Goal: Task Accomplishment & Management: Manage account settings

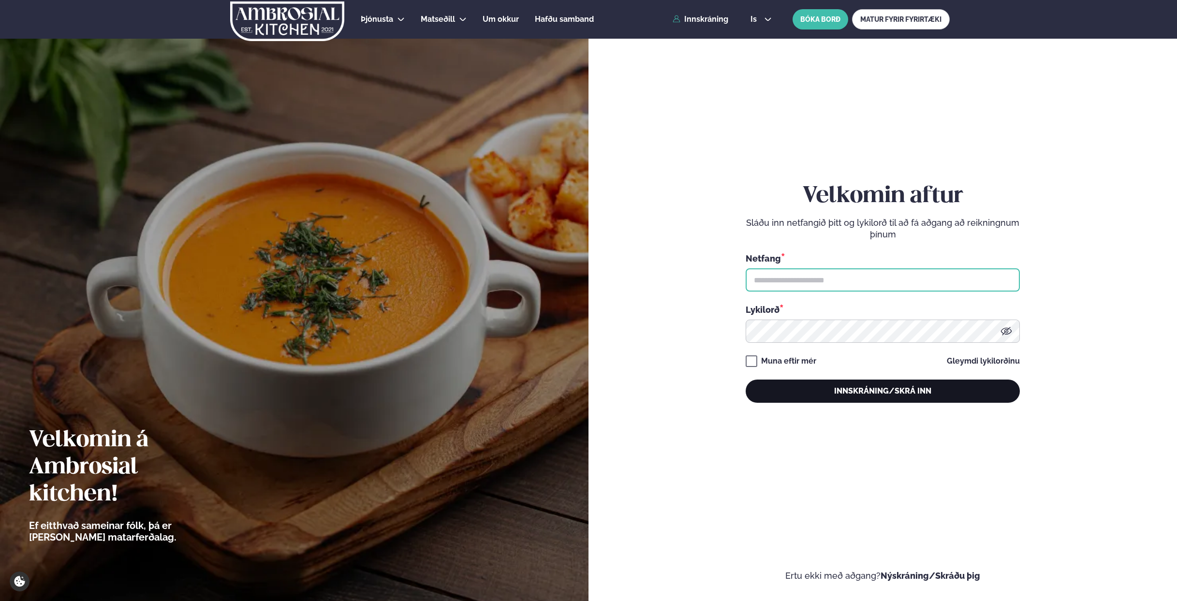
type input "**********"
click at [858, 389] on button "Innskráning/Skrá inn" at bounding box center [883, 391] width 274 height 23
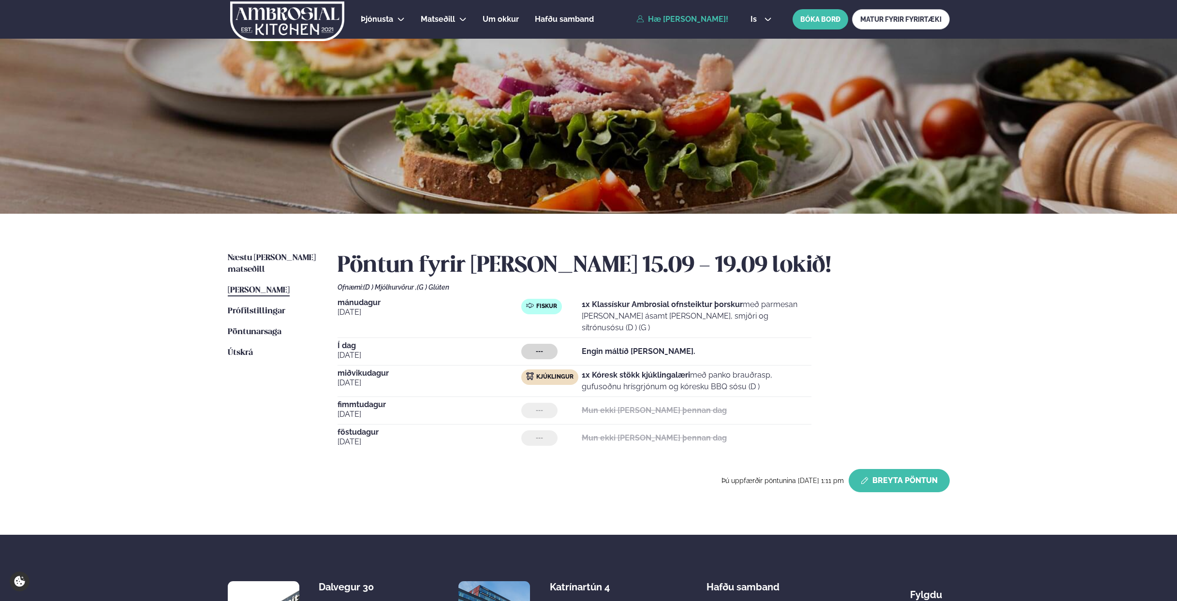
click at [867, 477] on icon "button" at bounding box center [865, 481] width 8 height 8
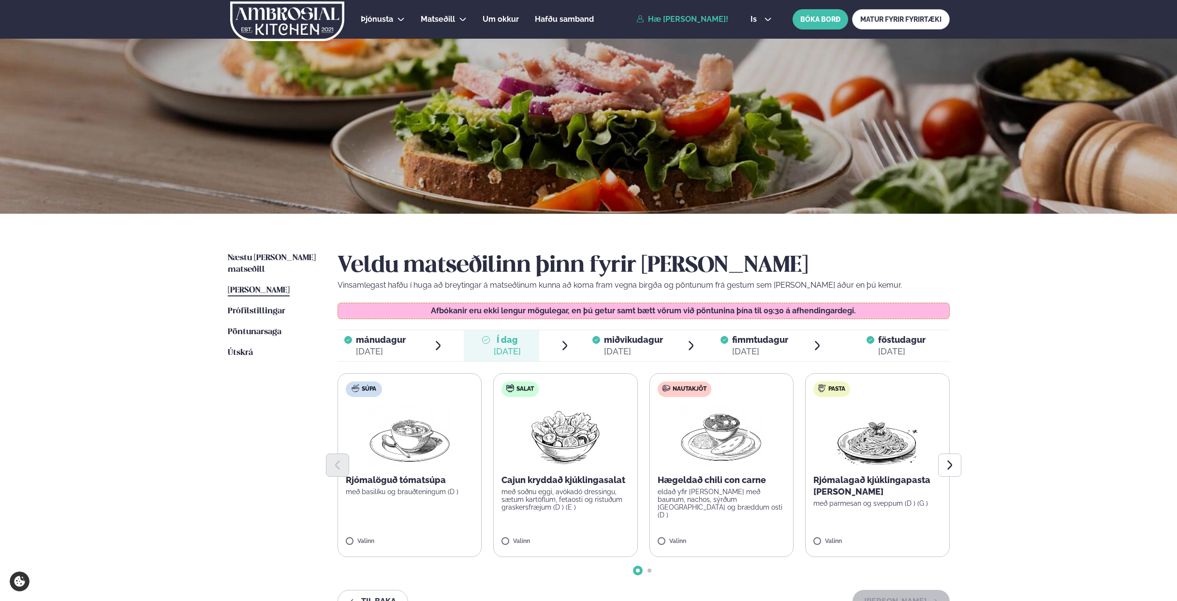
click at [664, 548] on div "Valinn" at bounding box center [722, 543] width 128 height 11
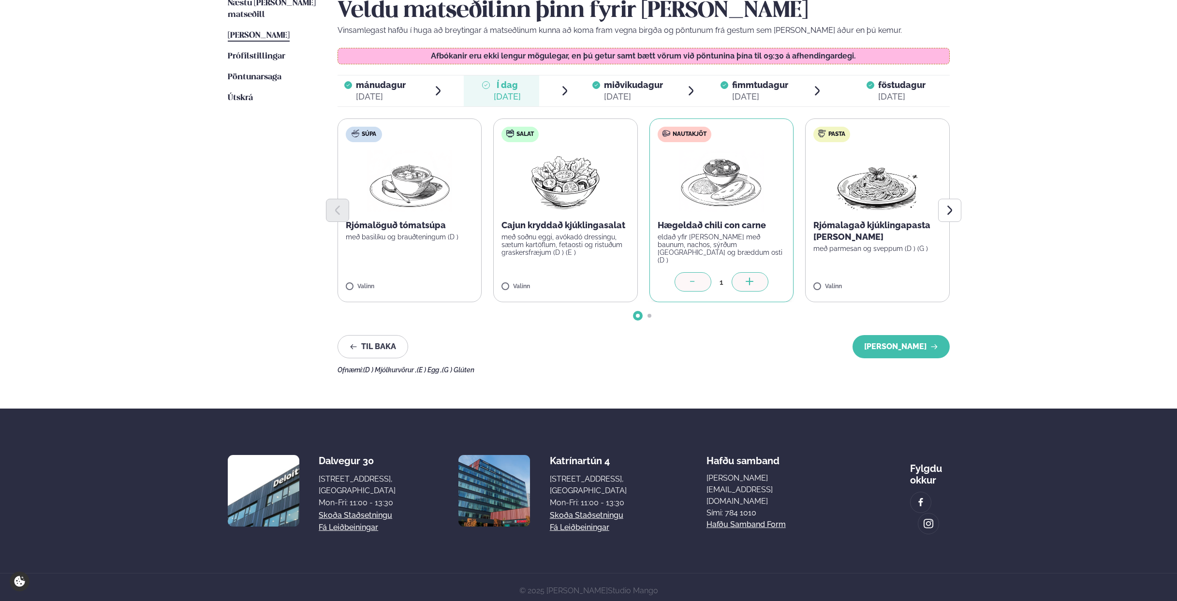
scroll to position [258, 0]
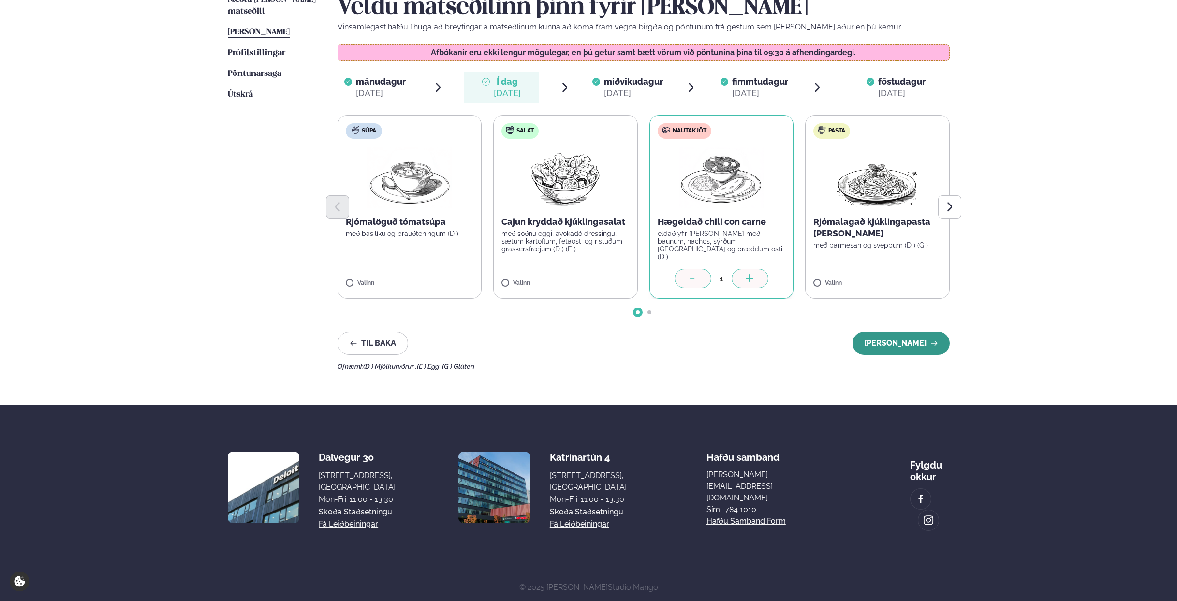
click at [913, 336] on button "[PERSON_NAME]" at bounding box center [901, 343] width 97 height 23
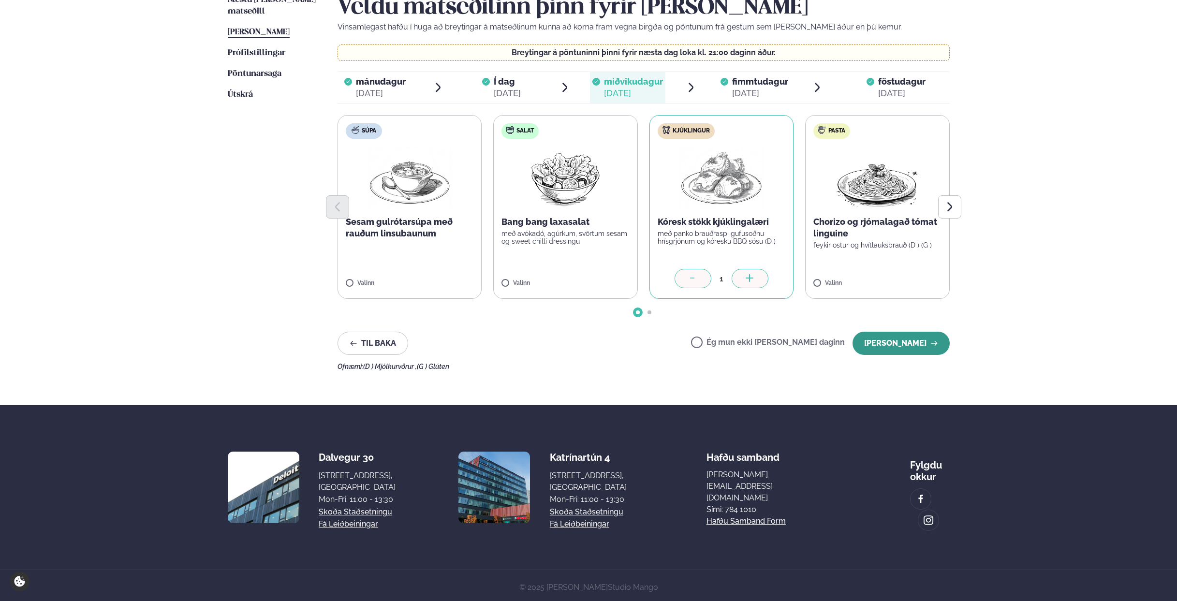
click at [904, 347] on button "[PERSON_NAME]" at bounding box center [901, 343] width 97 height 23
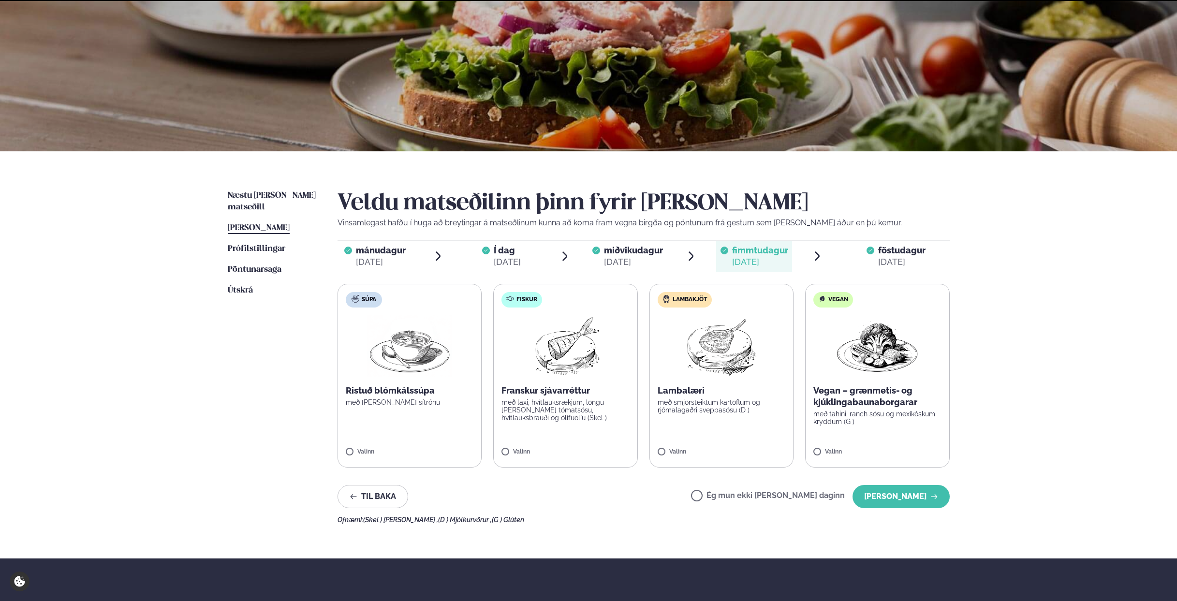
scroll to position [216, 0]
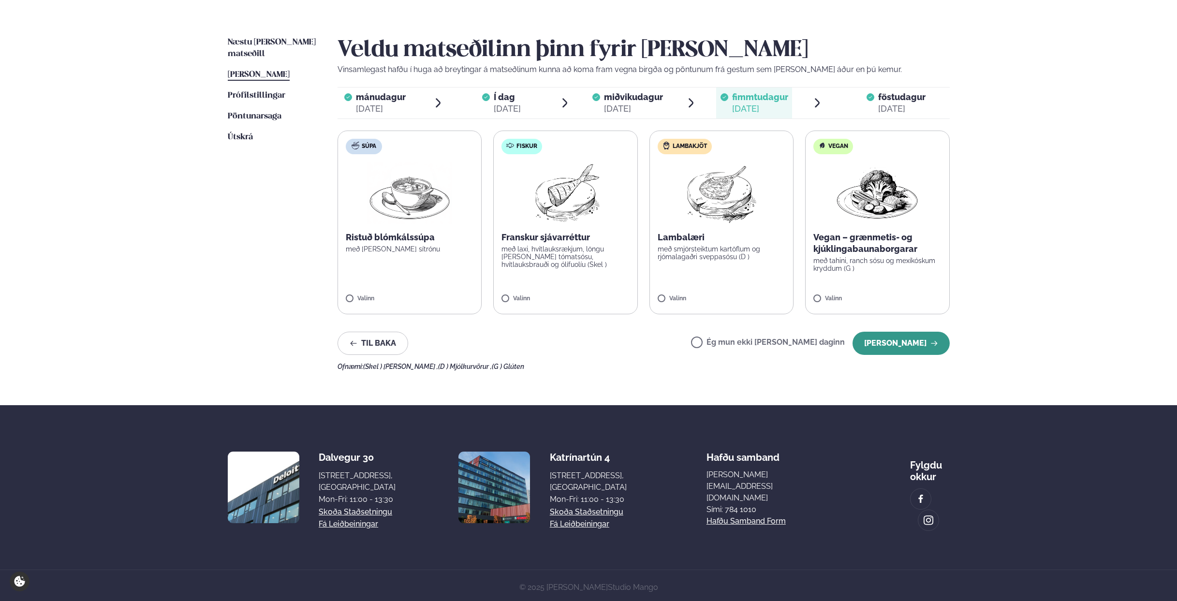
click at [909, 344] on button "[PERSON_NAME]" at bounding box center [901, 343] width 97 height 23
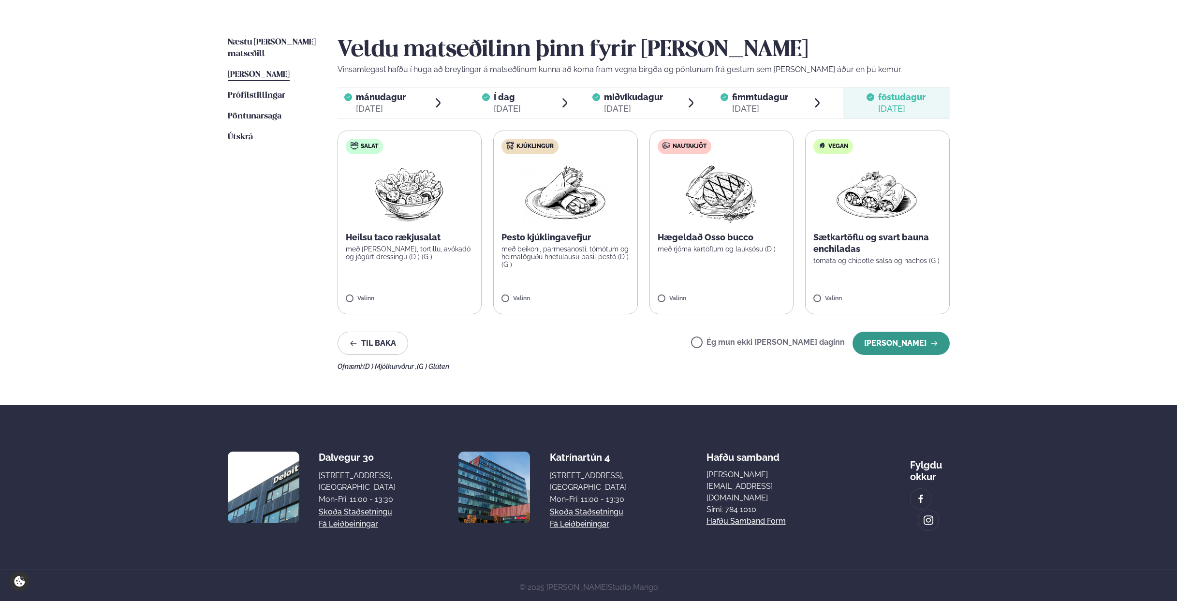
click at [906, 344] on button "[PERSON_NAME]" at bounding box center [901, 343] width 97 height 23
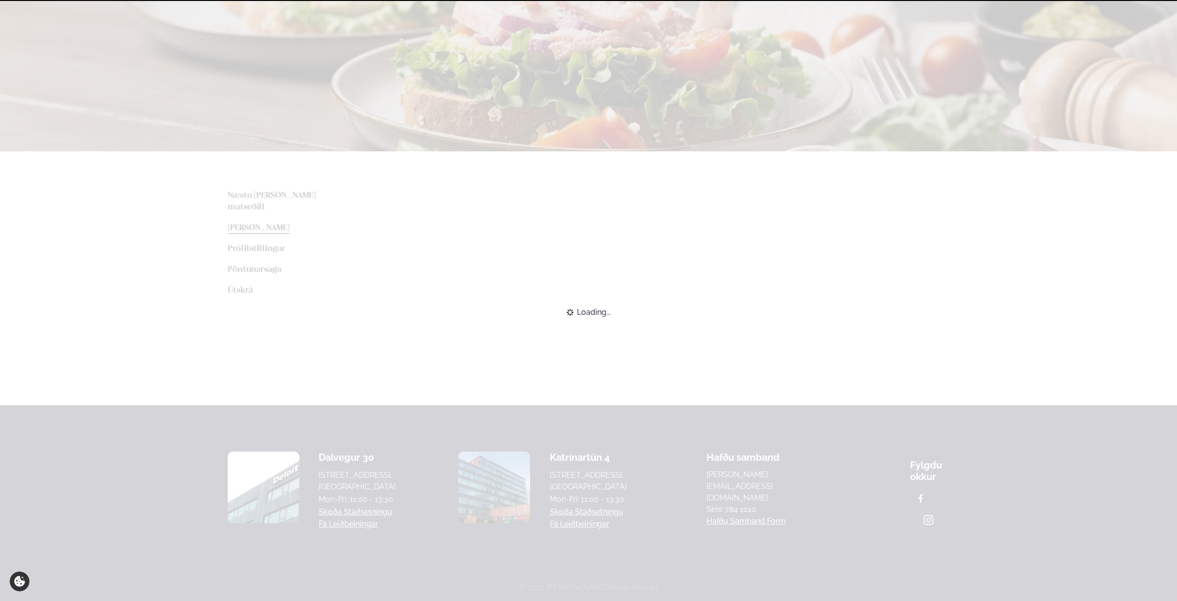
scroll to position [122, 0]
